Goal: Task Accomplishment & Management: Use online tool/utility

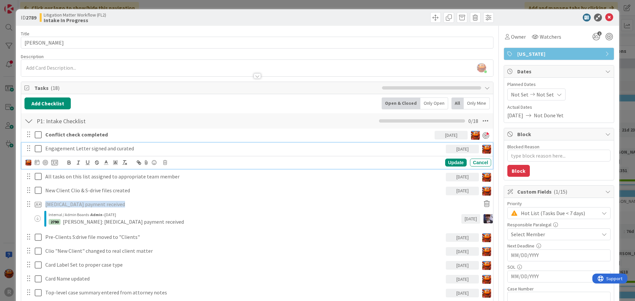
click at [40, 149] on icon at bounding box center [38, 149] width 7 height 8
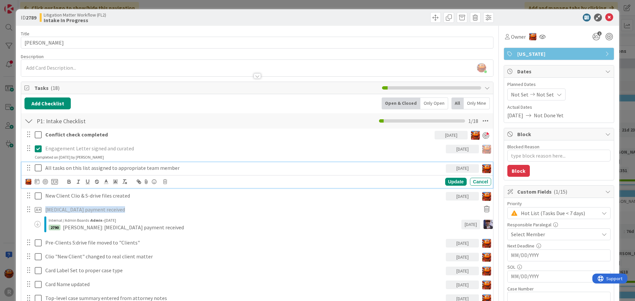
click at [39, 167] on icon at bounding box center [38, 168] width 7 height 8
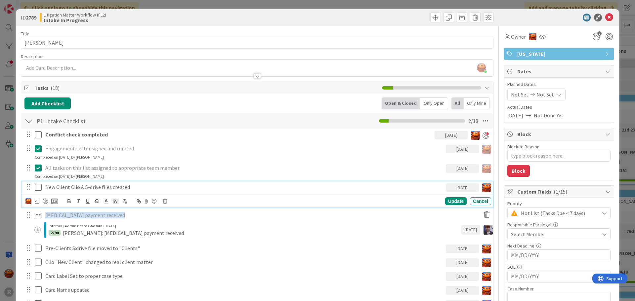
click at [37, 189] on icon at bounding box center [38, 188] width 7 height 8
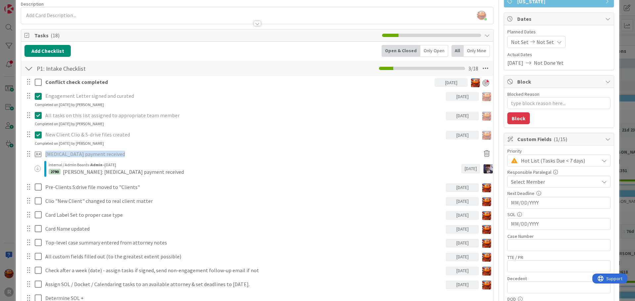
scroll to position [66, 0]
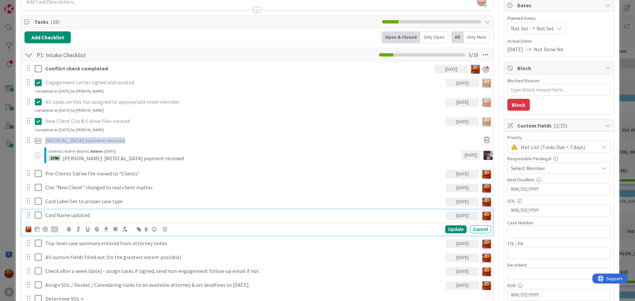
click at [39, 214] on icon at bounding box center [38, 215] width 7 height 8
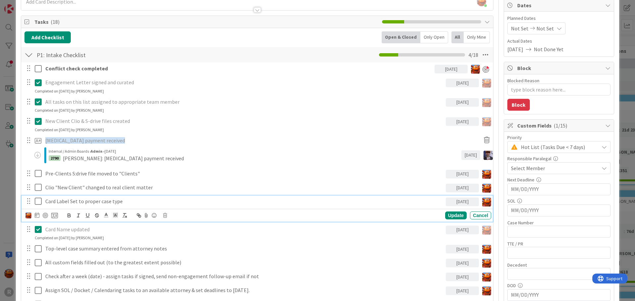
click at [38, 202] on icon at bounding box center [38, 202] width 7 height 8
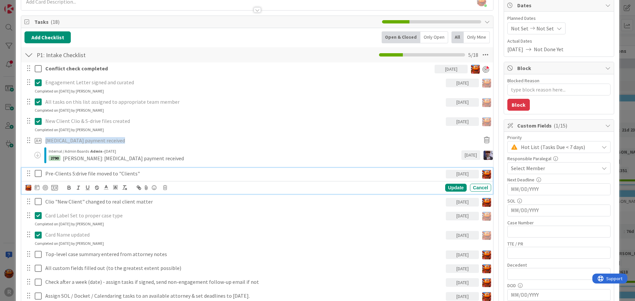
click at [37, 174] on icon at bounding box center [38, 174] width 7 height 8
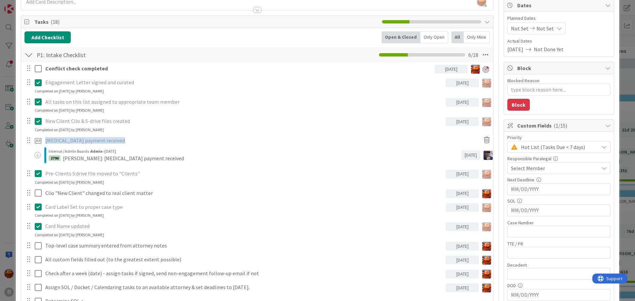
type textarea "x"
click at [5, 159] on div "ID 2789 Litigation Matter Workflow (FL2) Intake In Progress Title 11 / 128 [PER…" at bounding box center [317, 150] width 635 height 301
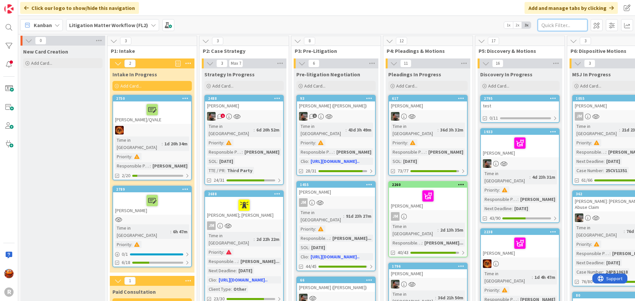
click at [575, 29] on input "text" at bounding box center [563, 25] width 50 height 12
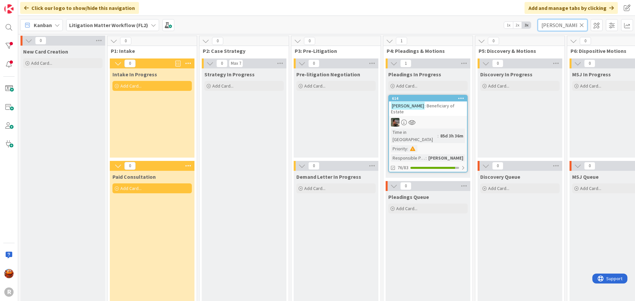
type input "[PERSON_NAME]"
click at [582, 25] on icon at bounding box center [582, 25] width 5 height 6
